Goal: Task Accomplishment & Management: Use online tool/utility

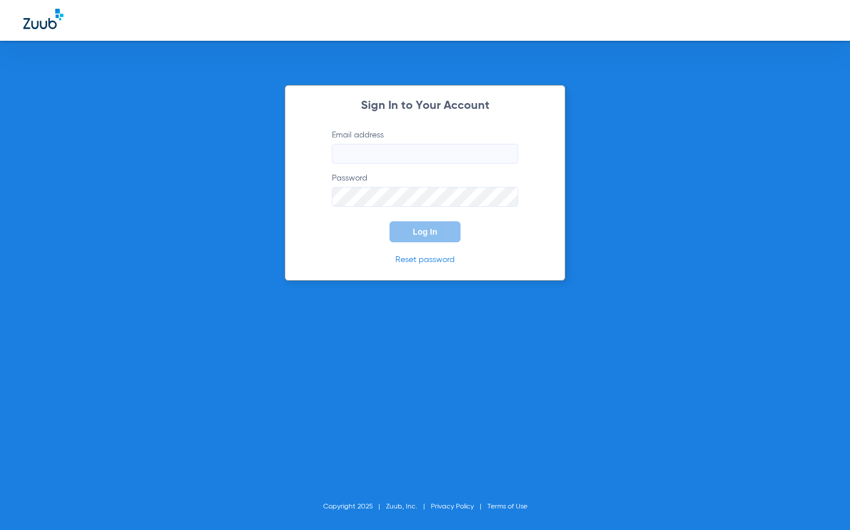
type input "[EMAIL_ADDRESS][DOMAIN_NAME]"
click at [362, 232] on form "Email address [EMAIL_ADDRESS][DOMAIN_NAME] Password Log In" at bounding box center [424, 185] width 221 height 113
click at [398, 232] on button "Log In" at bounding box center [425, 231] width 71 height 21
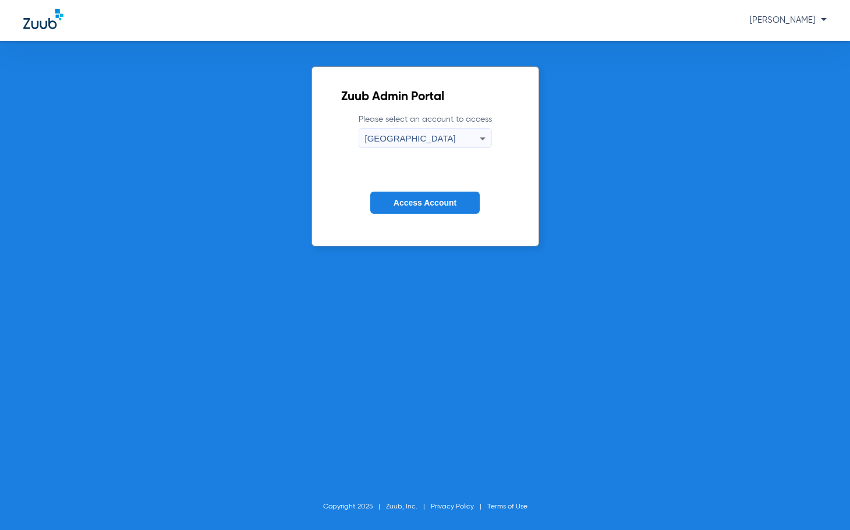
click at [399, 208] on button "Access Account" at bounding box center [424, 203] width 109 height 23
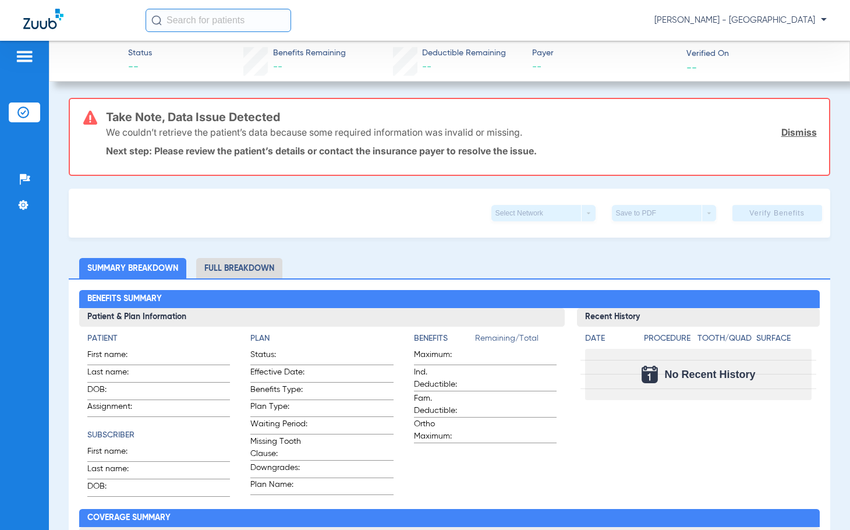
click at [288, 17] on input "text" at bounding box center [219, 20] width 146 height 23
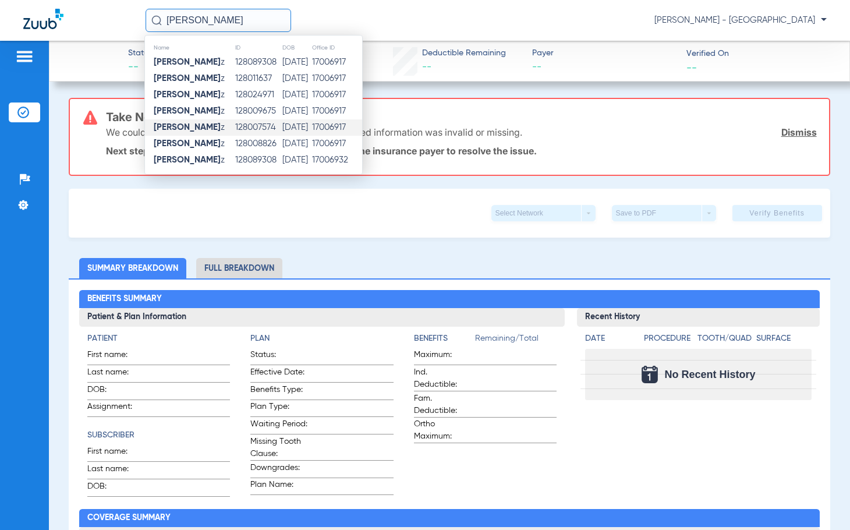
type input "[PERSON_NAME]"
click at [282, 125] on td "[DATE]" at bounding box center [297, 127] width 30 height 16
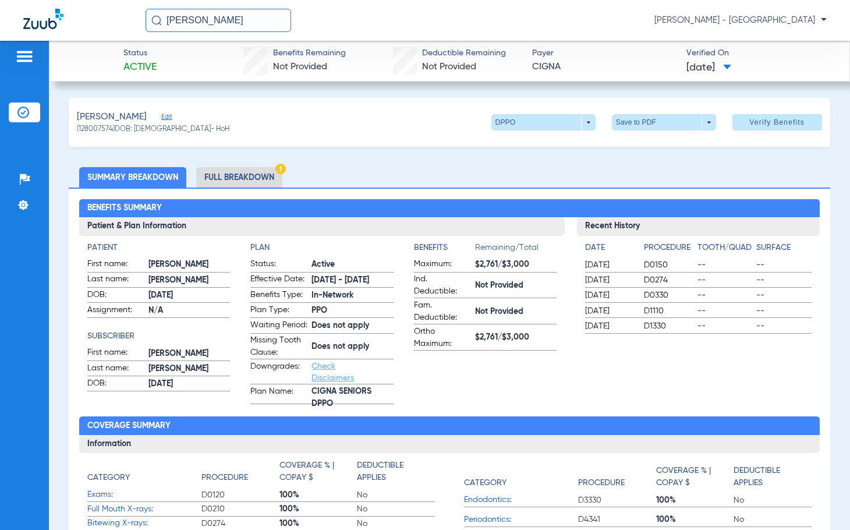
drag, startPoint x: 254, startPoint y: 6, endPoint x: 144, endPoint y: 19, distance: 110.2
click at [137, 17] on div "[PERSON_NAME] [PERSON_NAME] - [GEOGRAPHIC_DATA]" at bounding box center [425, 20] width 850 height 41
drag, startPoint x: 236, startPoint y: 18, endPoint x: 102, endPoint y: 18, distance: 133.9
click at [123, 18] on div "[PERSON_NAME] [PERSON_NAME] - [GEOGRAPHIC_DATA]" at bounding box center [425, 20] width 850 height 41
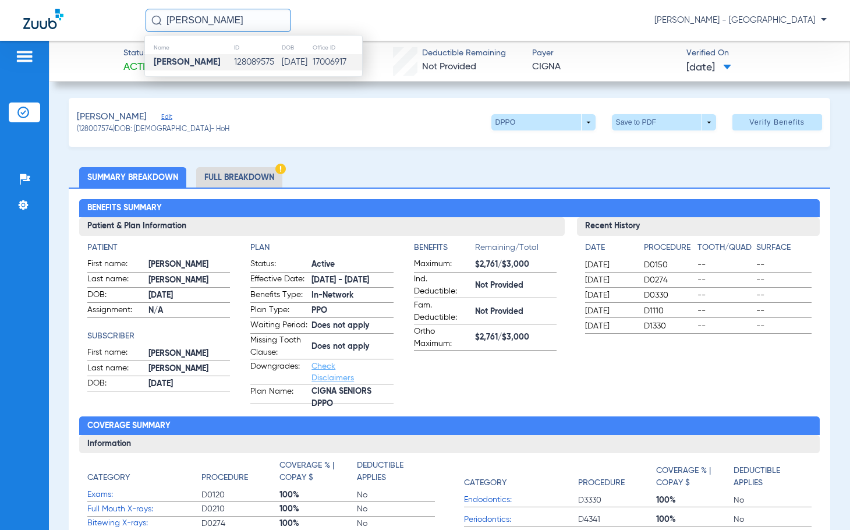
type input "[PERSON_NAME]"
click at [285, 64] on td "[DATE]" at bounding box center [296, 62] width 31 height 16
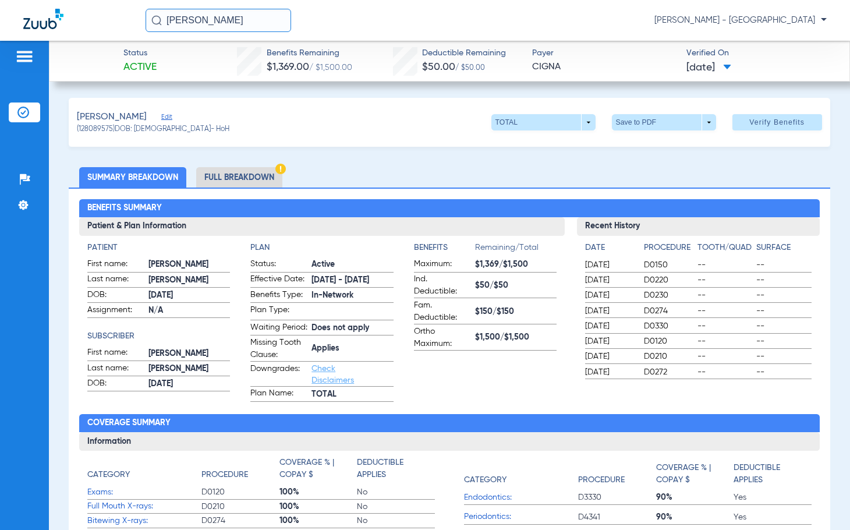
drag, startPoint x: 265, startPoint y: 24, endPoint x: 163, endPoint y: 32, distance: 102.2
click at [172, 31] on input "[PERSON_NAME]" at bounding box center [219, 20] width 146 height 23
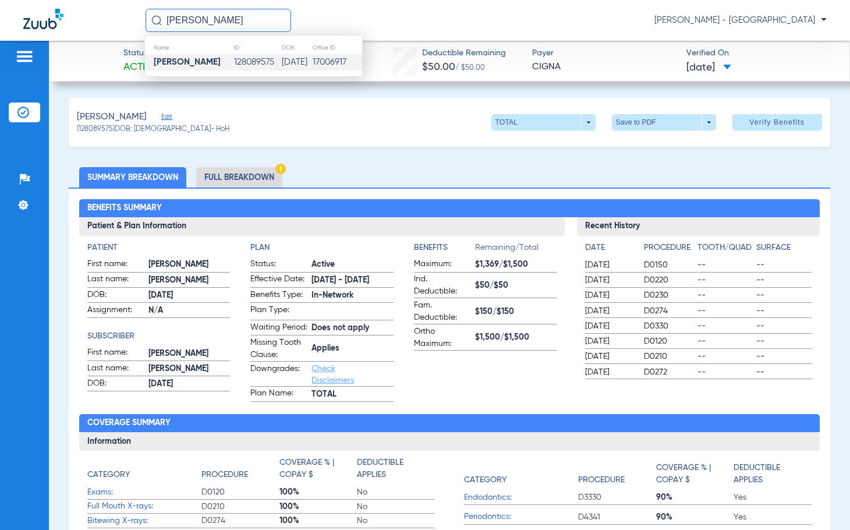
click at [220, 100] on div "[PERSON_NAME] Edit (128089575) DOB: [DEMOGRAPHIC_DATA] - HoH TOTAL arrow_drop_d…" at bounding box center [449, 122] width 761 height 49
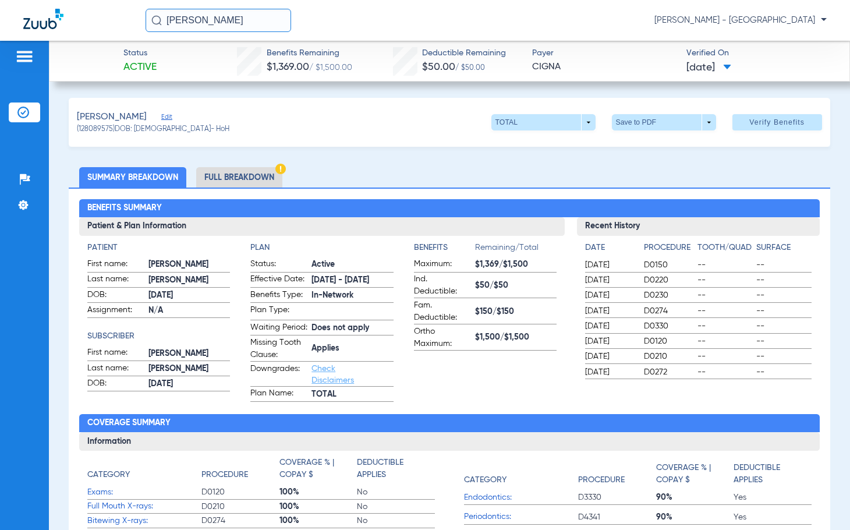
drag, startPoint x: 260, startPoint y: 22, endPoint x: 128, endPoint y: 10, distance: 133.3
click at [141, 10] on div "[PERSON_NAME] [PERSON_NAME] - [GEOGRAPHIC_DATA]" at bounding box center [425, 20] width 850 height 41
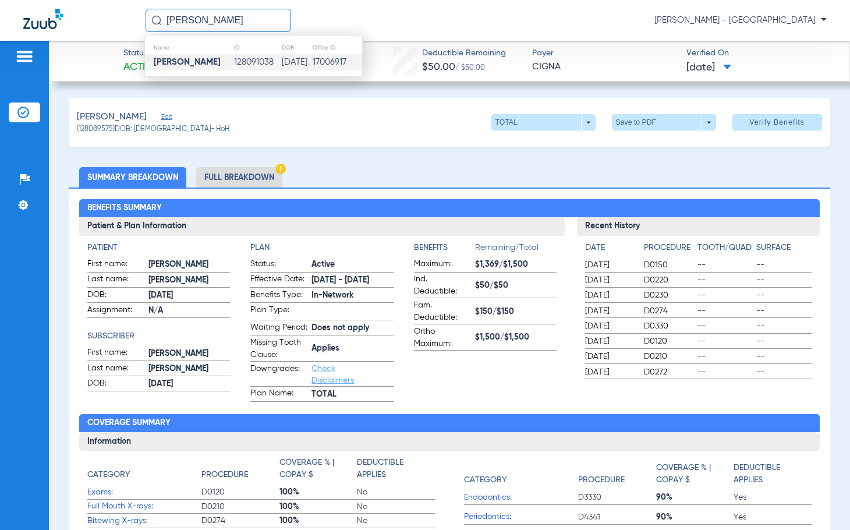
type input "[PERSON_NAME]"
click at [262, 62] on td "128091038" at bounding box center [256, 62] width 47 height 16
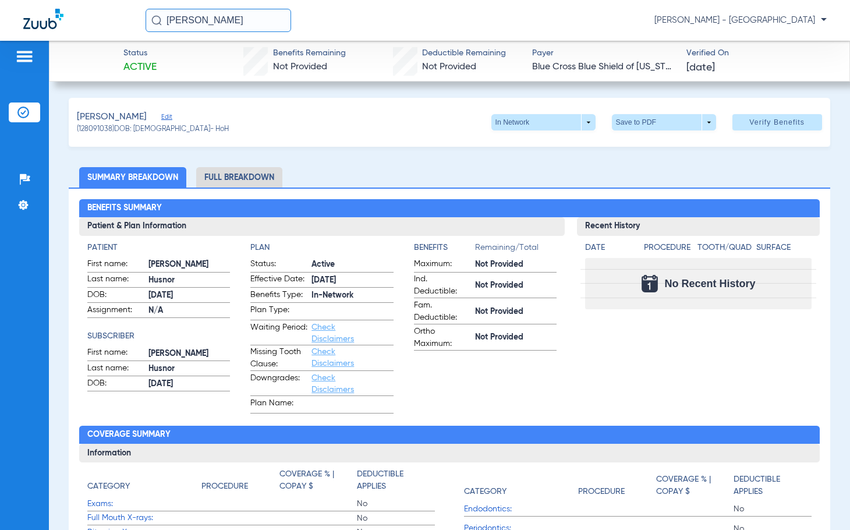
drag, startPoint x: 258, startPoint y: 27, endPoint x: 100, endPoint y: 16, distance: 158.2
click at [115, 16] on div "[PERSON_NAME] [PERSON_NAME] - [GEOGRAPHIC_DATA]" at bounding box center [425, 20] width 850 height 41
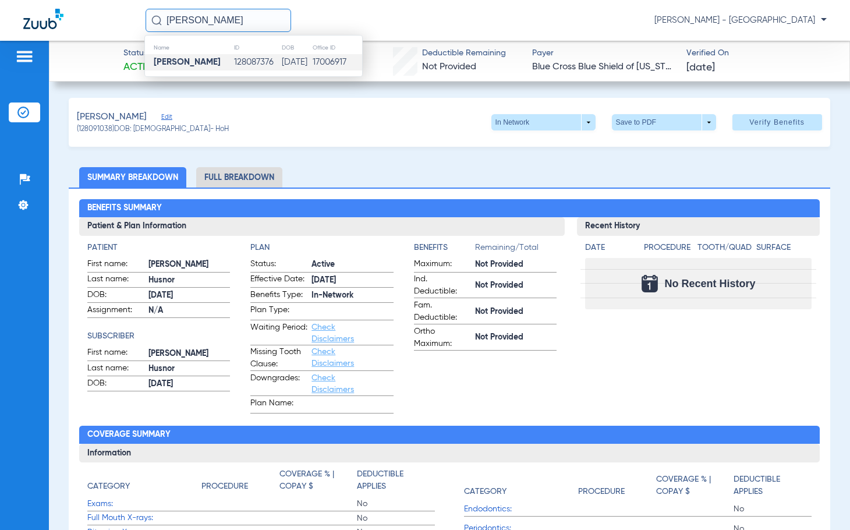
type input "[PERSON_NAME]"
click at [233, 61] on td "128087376" at bounding box center [256, 62] width 47 height 16
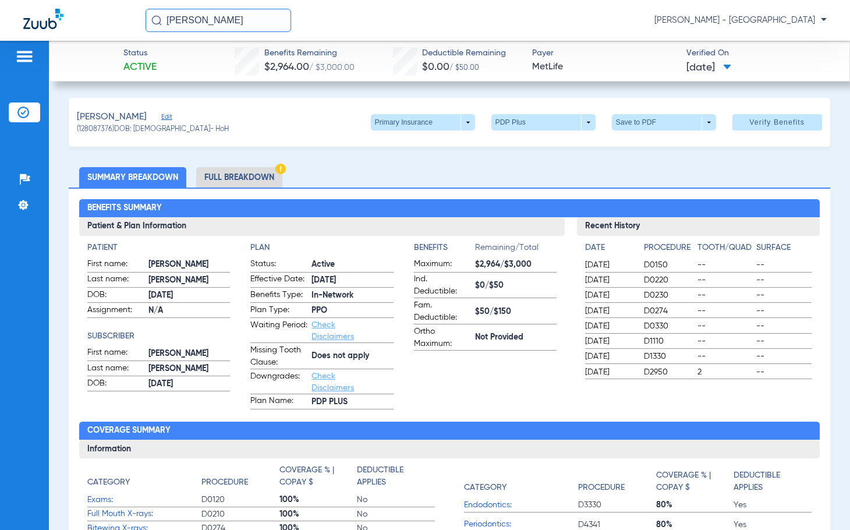
drag, startPoint x: 266, startPoint y: 19, endPoint x: -63, endPoint y: -13, distance: 330.0
click at [0, 0] on html "[PERSON_NAME] [PERSON_NAME] - South Tucson Patients Insurance Verification Setu…" at bounding box center [425, 265] width 850 height 530
click at [330, 121] on div "[PERSON_NAME] Edit (128087376) DOB: [DEMOGRAPHIC_DATA] - HoH Primary Insurance …" at bounding box center [449, 122] width 761 height 49
click at [458, 115] on span at bounding box center [423, 122] width 104 height 16
click at [432, 161] on button "Secondary Insurance" at bounding box center [410, 168] width 95 height 23
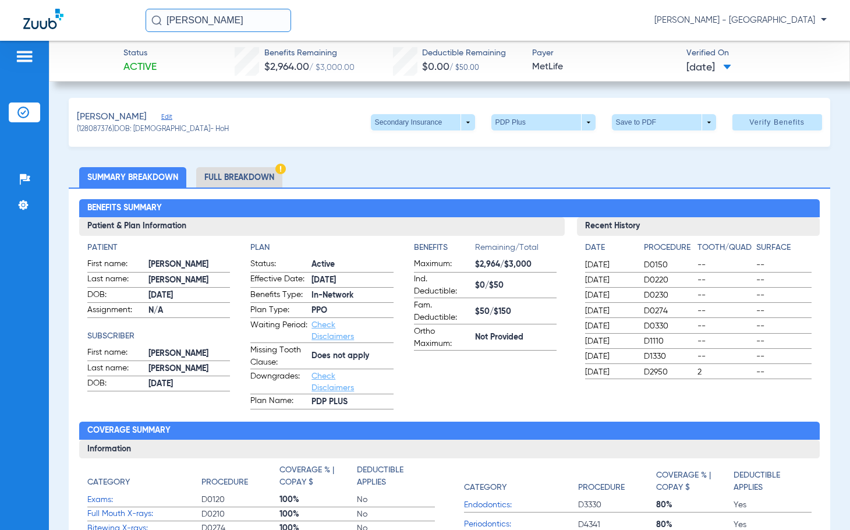
drag, startPoint x: 256, startPoint y: 24, endPoint x: 116, endPoint y: 27, distance: 139.8
click at [128, 27] on div "[PERSON_NAME] [PERSON_NAME] - [GEOGRAPHIC_DATA]" at bounding box center [425, 20] width 850 height 41
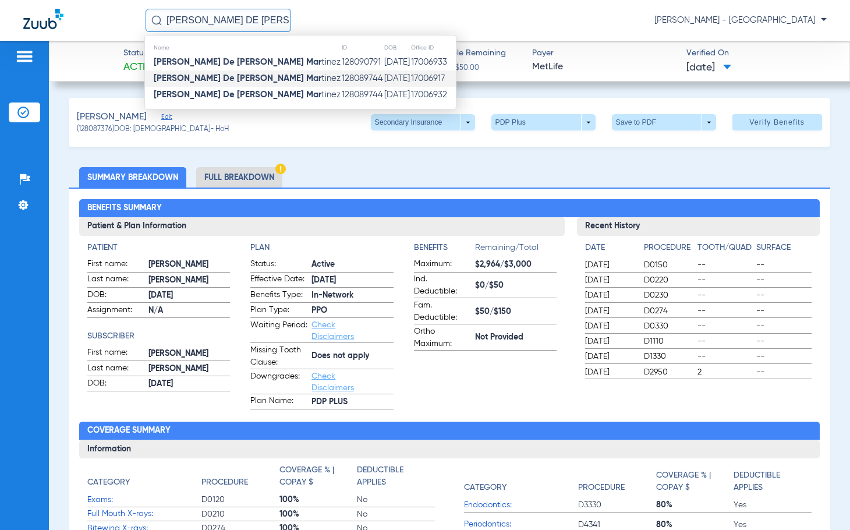
type input "[PERSON_NAME] DE [PERSON_NAME] MAR"
click at [341, 84] on td "128089744" at bounding box center [362, 78] width 43 height 16
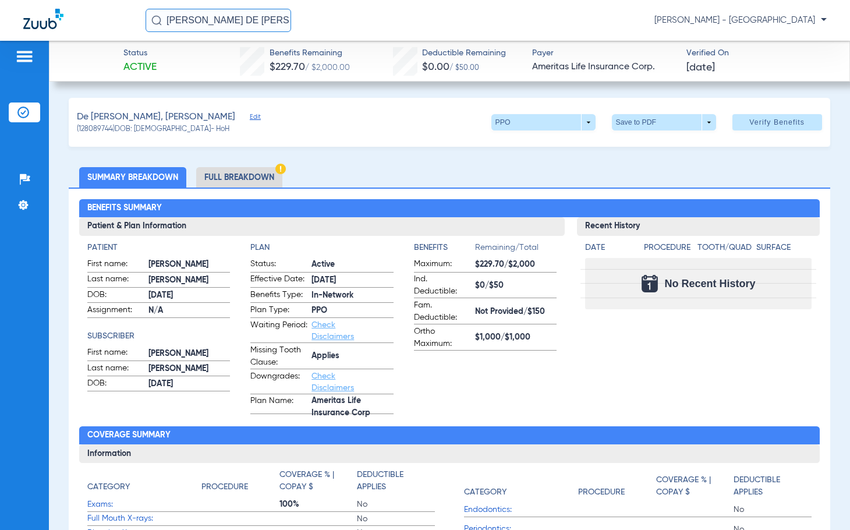
drag, startPoint x: 276, startPoint y: 25, endPoint x: -15, endPoint y: -26, distance: 294.9
click at [0, 0] on html "[PERSON_NAME] DE [PERSON_NAME] MAR [PERSON_NAME] - South Tucson Patients Insura…" at bounding box center [425, 265] width 850 height 530
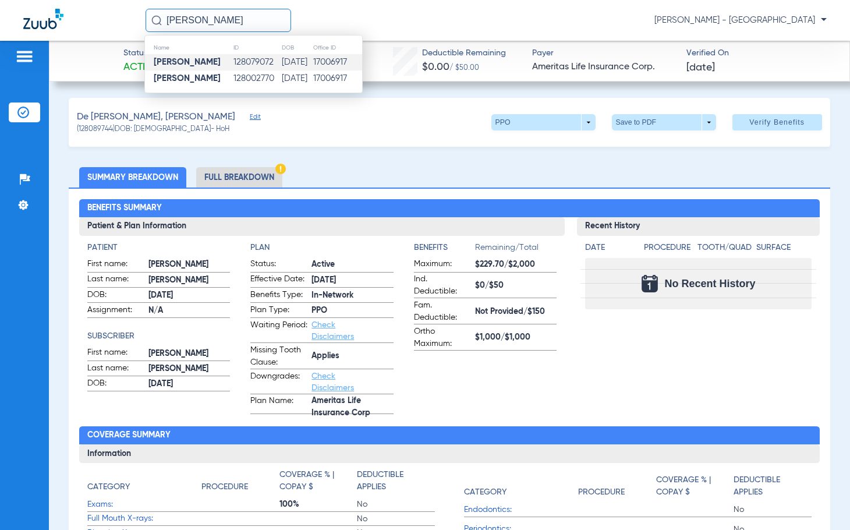
type input "[PERSON_NAME]"
click at [313, 61] on tr "[PERSON_NAME] 128079072 [DATE] 17006917" at bounding box center [253, 62] width 217 height 16
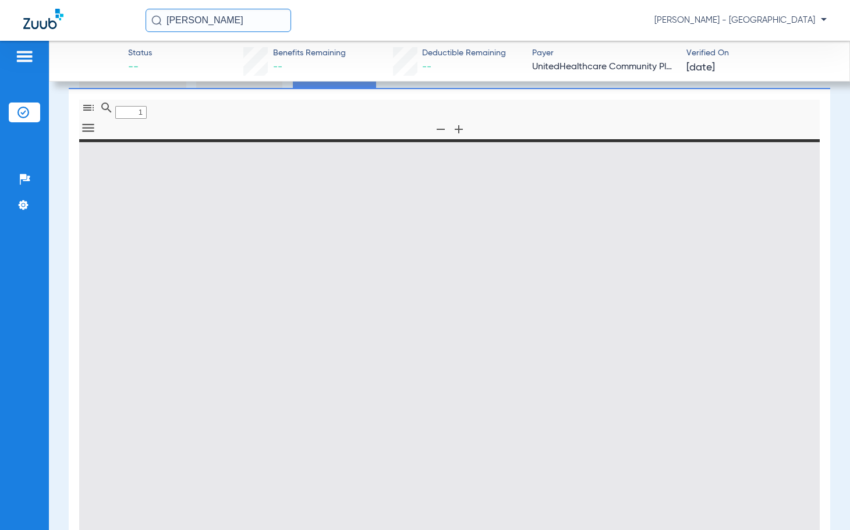
type input "0"
select select "page-width"
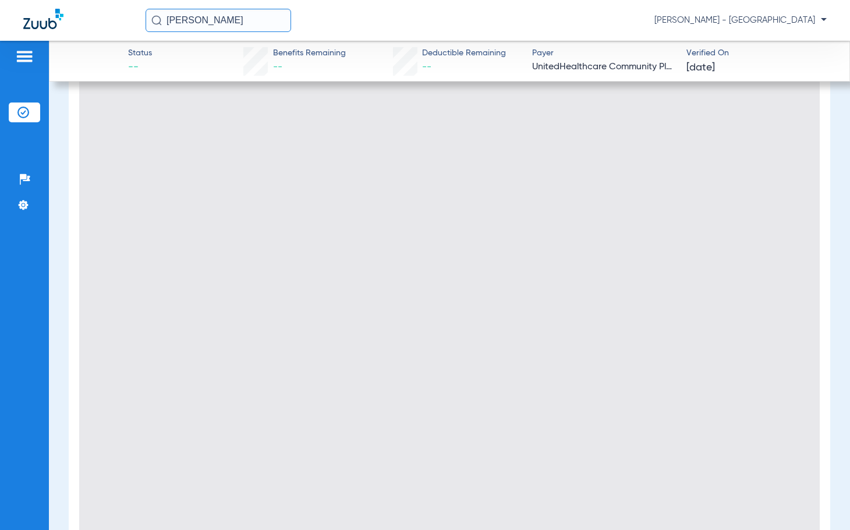
type input "1"
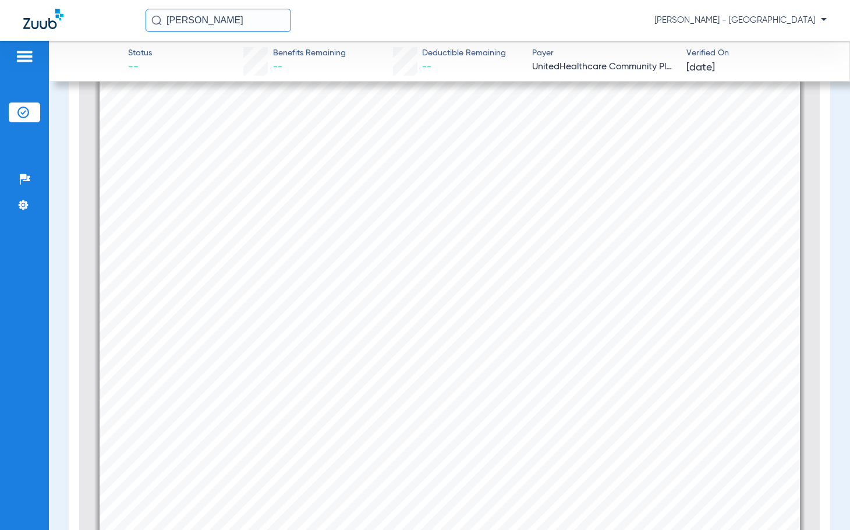
drag, startPoint x: 250, startPoint y: 22, endPoint x: 118, endPoint y: 26, distance: 131.6
click at [119, 26] on div "[PERSON_NAME] [PERSON_NAME] - [GEOGRAPHIC_DATA]" at bounding box center [425, 20] width 850 height 41
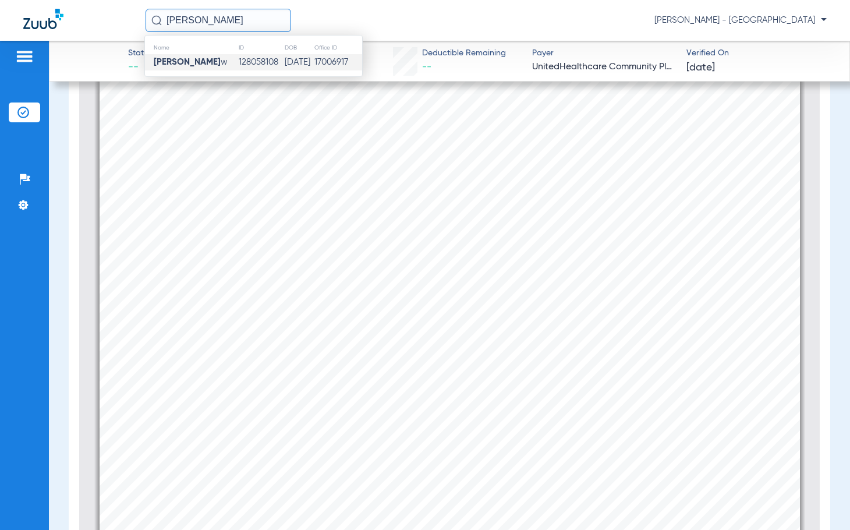
type input "[PERSON_NAME]"
click at [190, 62] on strong "[PERSON_NAME]" at bounding box center [187, 62] width 67 height 9
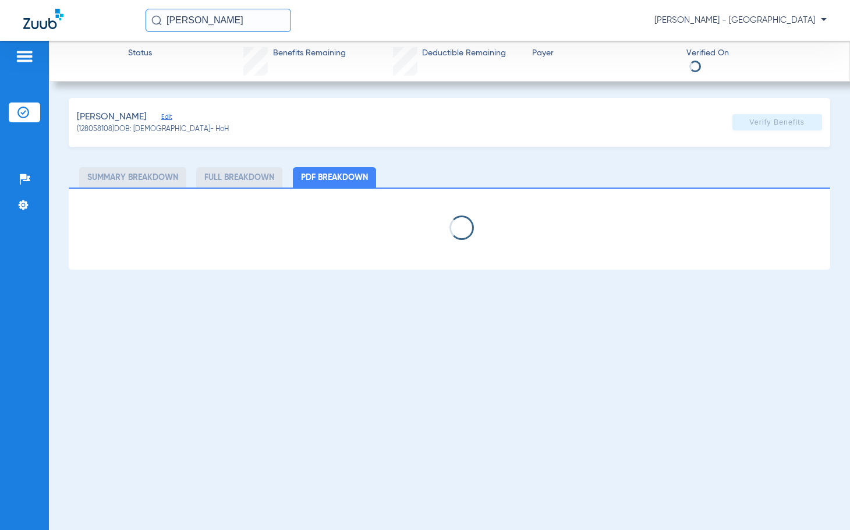
select select "page-width"
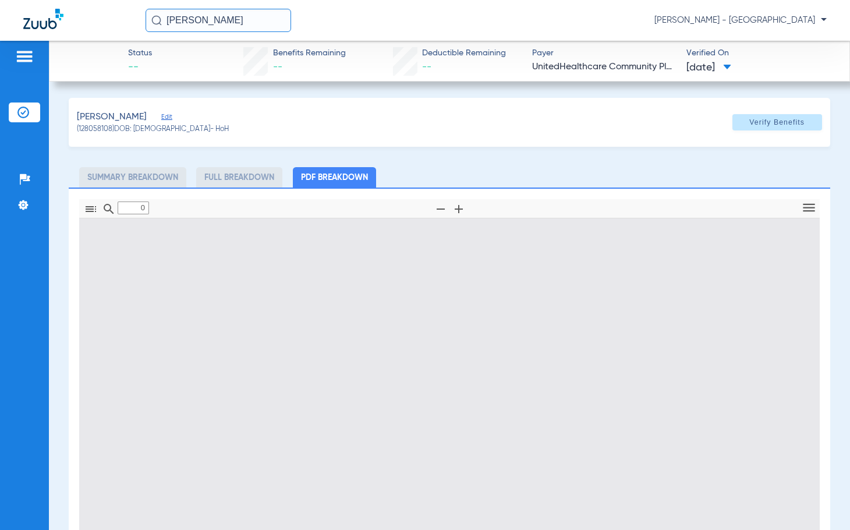
scroll to position [40, 0]
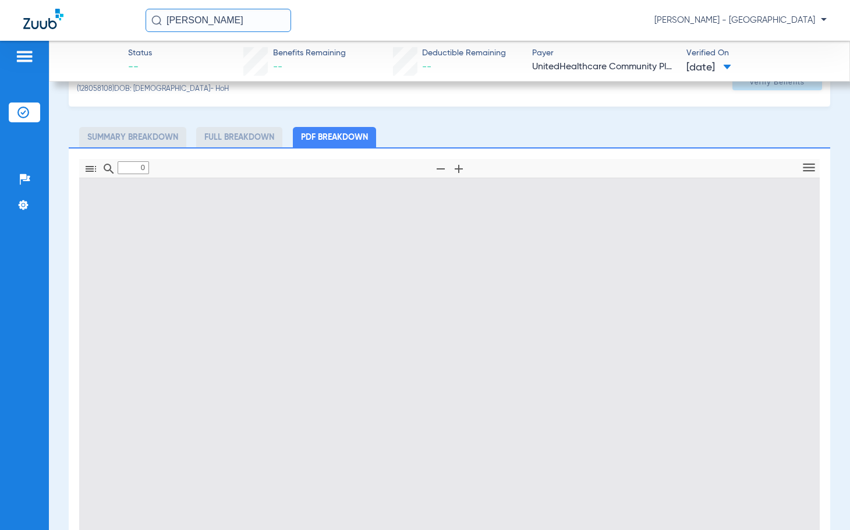
type input "1"
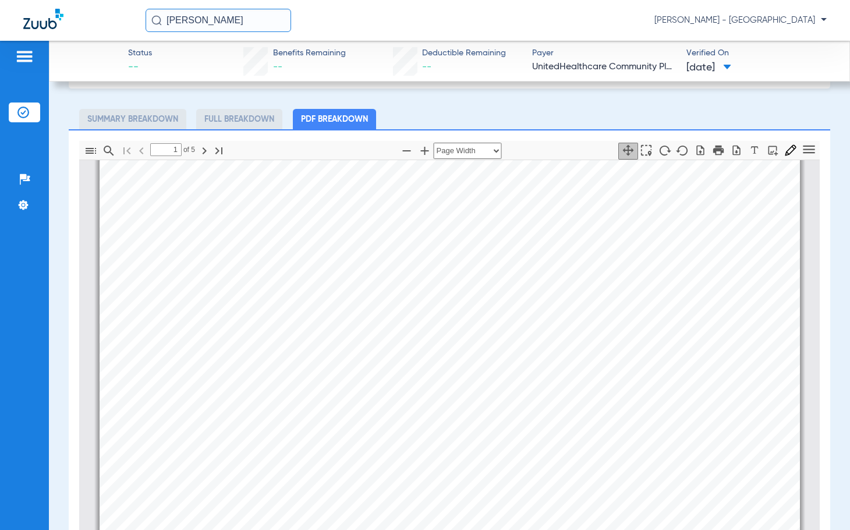
scroll to position [64, 0]
drag, startPoint x: 263, startPoint y: 24, endPoint x: 52, endPoint y: 53, distance: 212.8
click at [128, 41] on app-portal-wrapper "[PERSON_NAME] [PERSON_NAME] - South Tucson Patients Insurance Verification Setu…" at bounding box center [425, 285] width 850 height 571
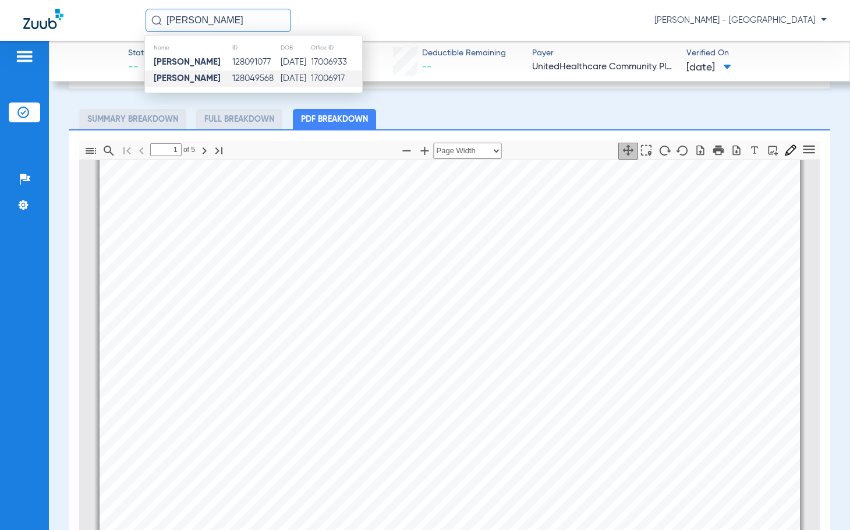
type input "[PERSON_NAME]"
click at [250, 80] on td "128049568" at bounding box center [256, 78] width 48 height 16
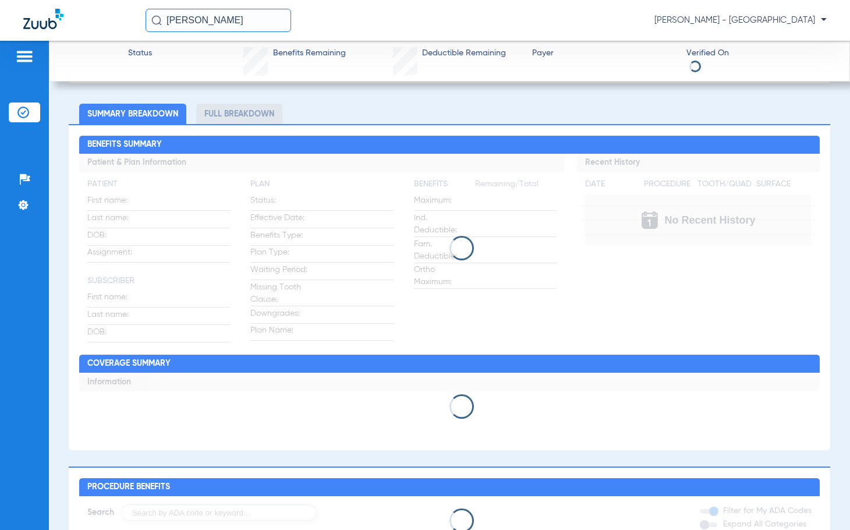
scroll to position [58, 0]
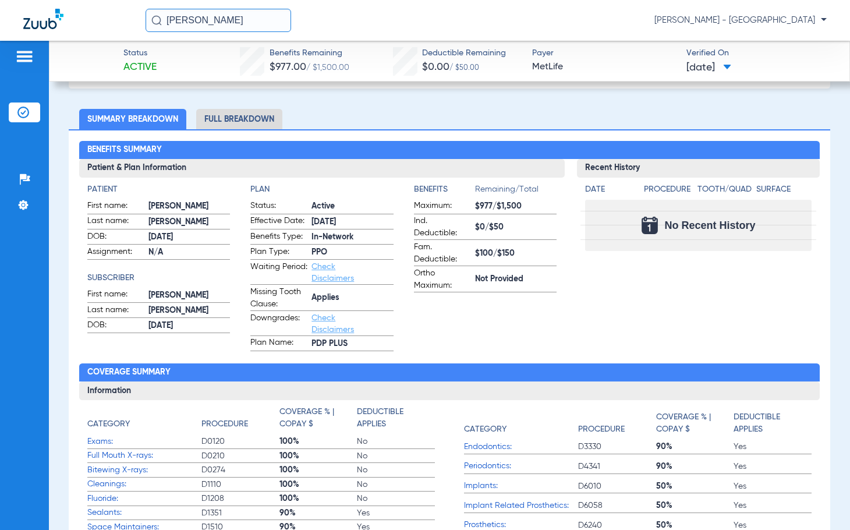
drag, startPoint x: 251, startPoint y: 17, endPoint x: -20, endPoint y: 18, distance: 271.3
click at [0, 18] on html "[PERSON_NAME] [PERSON_NAME] - South Tucson Patients Insurance Verification Setu…" at bounding box center [425, 265] width 850 height 530
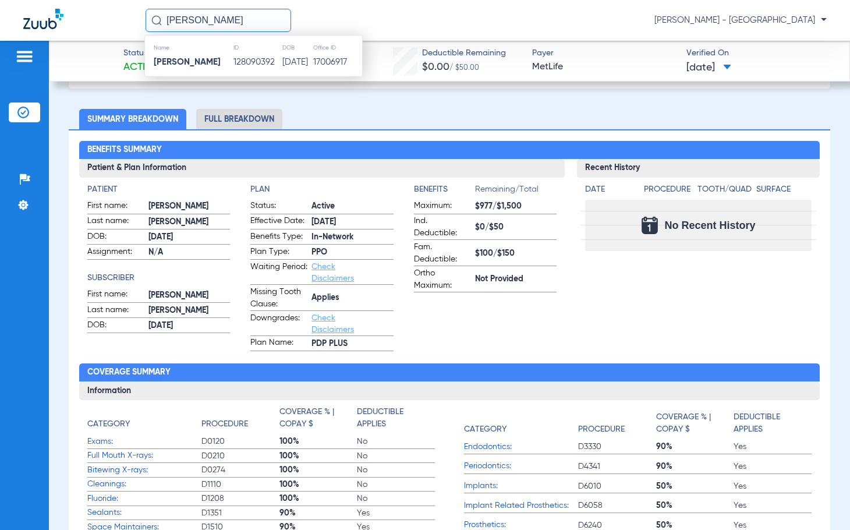
type input "[PERSON_NAME]"
click at [193, 58] on strong "[PERSON_NAME]" at bounding box center [187, 62] width 67 height 9
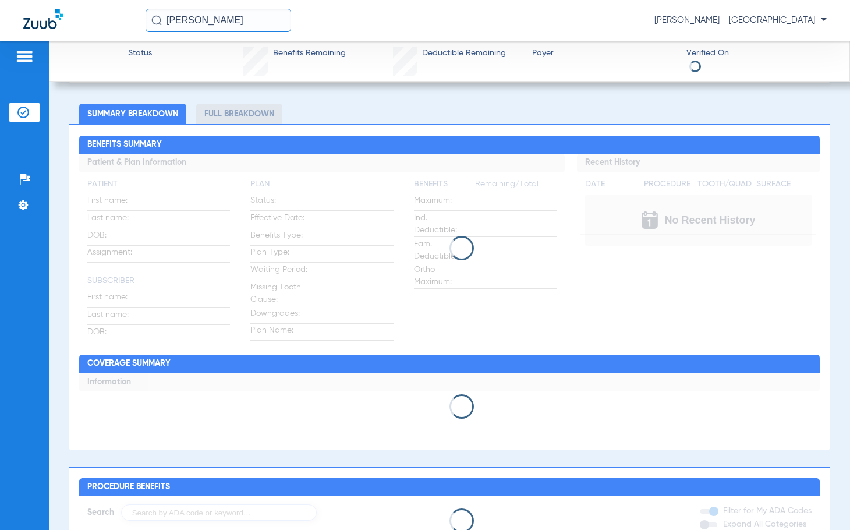
scroll to position [58, 0]
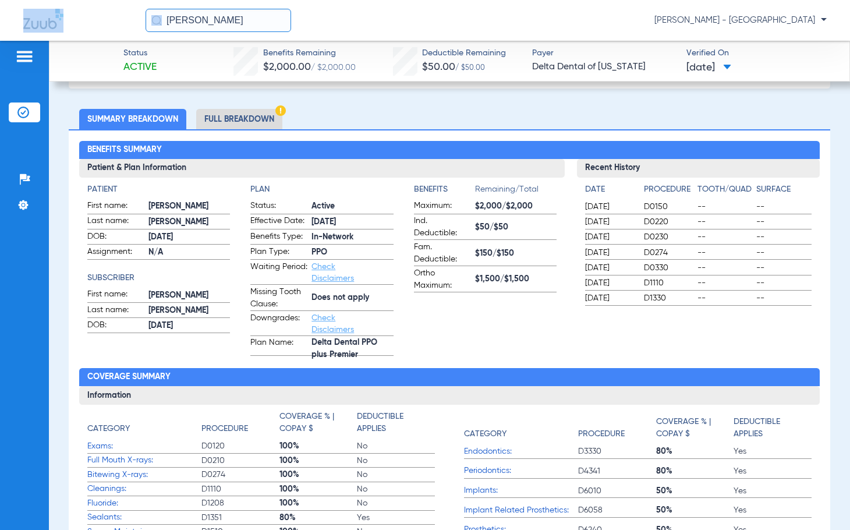
drag, startPoint x: 57, startPoint y: 34, endPoint x: 215, endPoint y: 16, distance: 159.3
click at [29, 34] on div "[PERSON_NAME] [PERSON_NAME] - [GEOGRAPHIC_DATA]" at bounding box center [425, 20] width 850 height 41
click at [248, 24] on input "[PERSON_NAME]" at bounding box center [219, 20] width 146 height 23
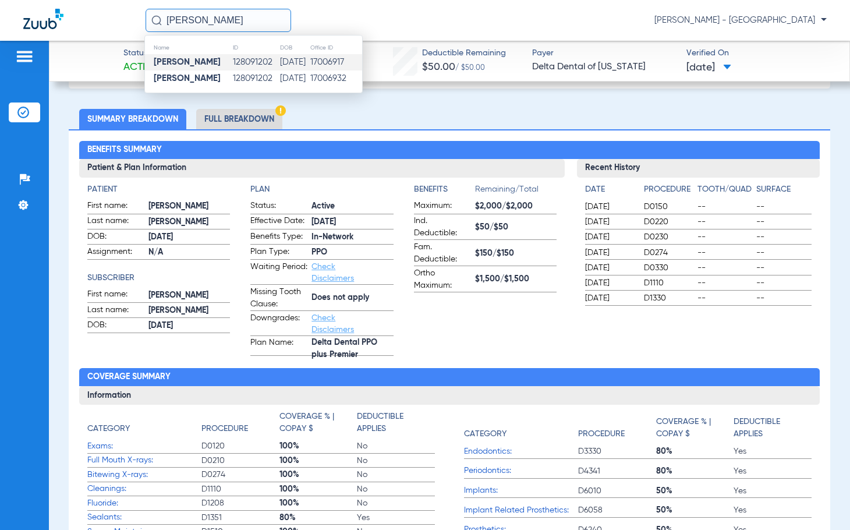
type input "[PERSON_NAME]"
click at [246, 61] on td "128091202" at bounding box center [255, 62] width 47 height 16
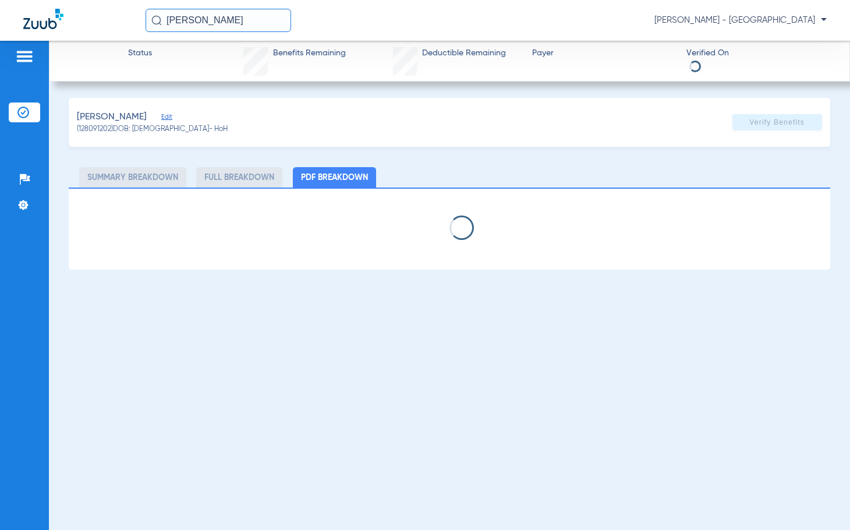
select select "page-width"
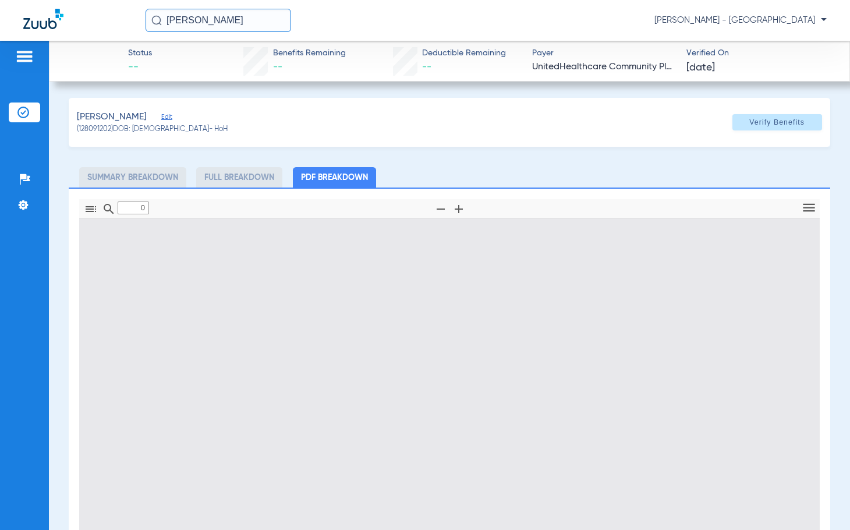
scroll to position [58, 0]
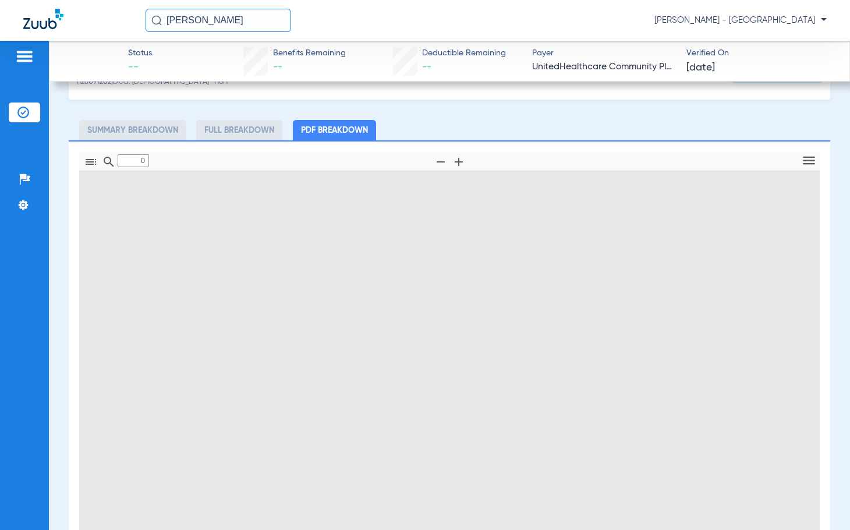
type input "1"
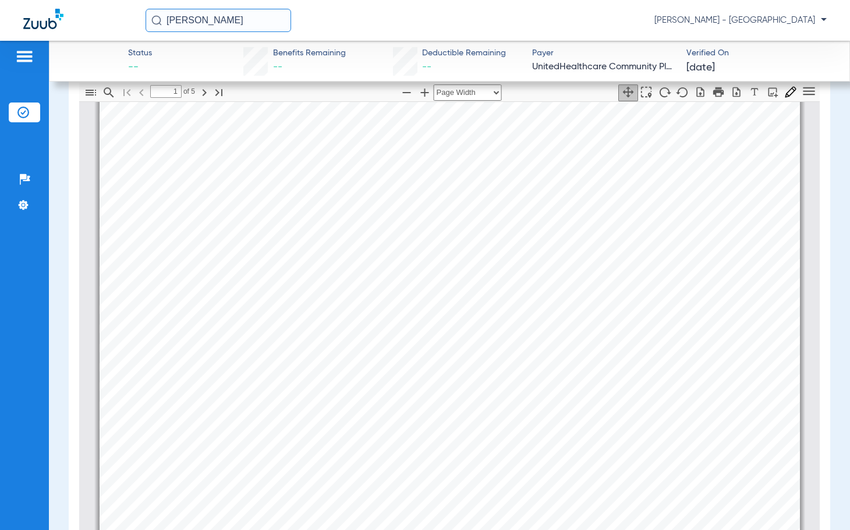
scroll to position [64, 0]
drag, startPoint x: 246, startPoint y: 27, endPoint x: 82, endPoint y: 21, distance: 164.3
click at [84, 22] on div "JOVANI [PERSON_NAME] [PERSON_NAME] - [GEOGRAPHIC_DATA]" at bounding box center [425, 20] width 850 height 41
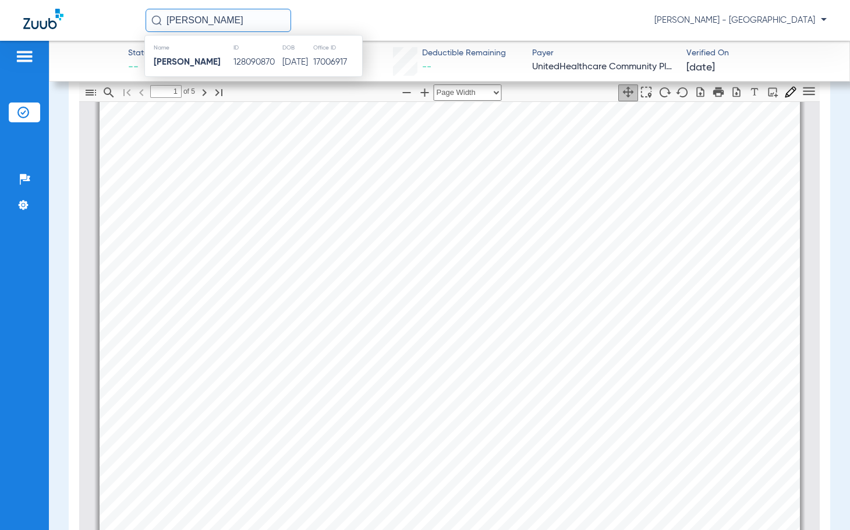
type input "[PERSON_NAME]"
click at [182, 65] on strong "[PERSON_NAME]" at bounding box center [187, 62] width 67 height 9
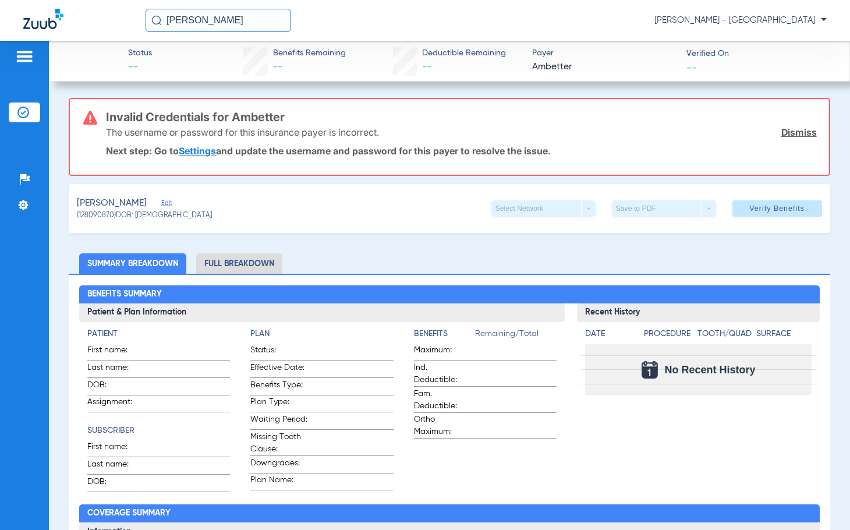
click at [781, 135] on link "Dismiss" at bounding box center [799, 132] width 36 height 12
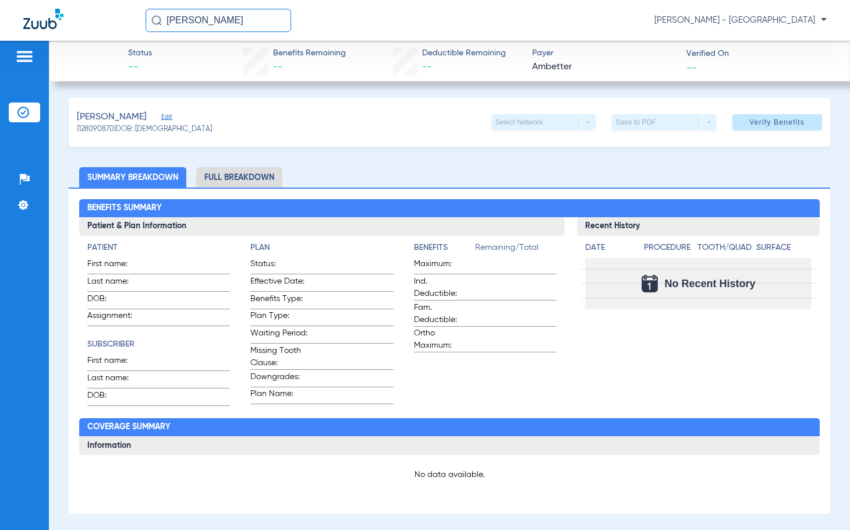
click at [792, 102] on div "[PERSON_NAME] Edit (128090870) DOB: [DEMOGRAPHIC_DATA] Select Network arrow_dro…" at bounding box center [449, 122] width 761 height 49
click at [779, 118] on span "Verify Benefits" at bounding box center [776, 122] width 55 height 9
